Goal: Task Accomplishment & Management: Complete application form

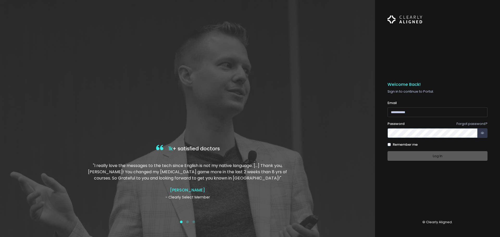
type input "**********"
click at [434, 152] on div "Log In" at bounding box center [437, 156] width 100 height 10
click at [435, 153] on button "Log In" at bounding box center [437, 156] width 100 height 10
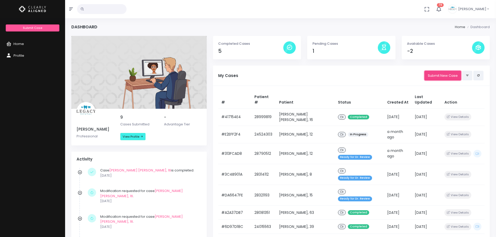
click at [446, 72] on link "Submit New Case" at bounding box center [442, 76] width 37 height 10
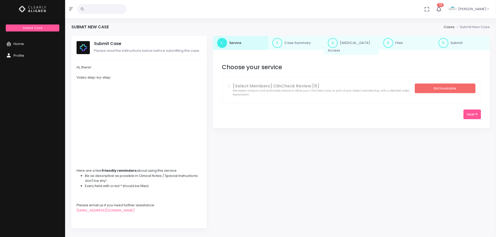
click at [229, 84] on div "[Select Members] ClinCheck Review [8] Get expert analysis and actionable advice…" at bounding box center [351, 90] width 248 height 13
click at [434, 84] on div "Not Available" at bounding box center [445, 89] width 61 height 10
click at [469, 112] on button "Next" at bounding box center [471, 115] width 17 height 10
